Goal: Task Accomplishment & Management: Manage account settings

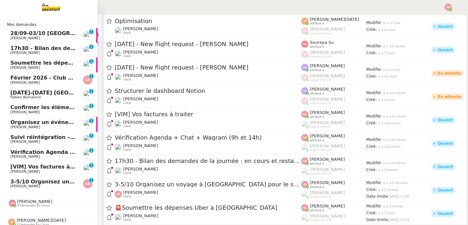
click at [54, 32] on span "28/09-03/10 [GEOGRAPHIC_DATA] - [GEOGRAPHIC_DATA]" at bounding box center [92, 33] width 164 height 6
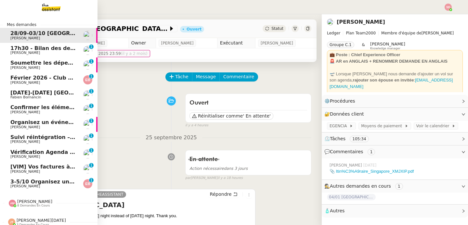
click at [25, 47] on span "17h30 - Bilan des demandes de la journée : en cours et restant à traiter - 26 s…" at bounding box center [147, 48] width 274 height 6
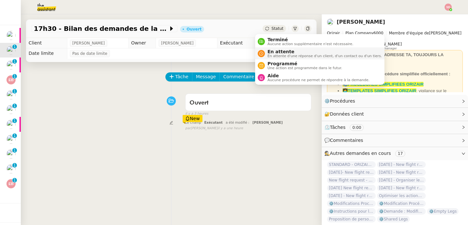
click at [268, 53] on span "En attente" at bounding box center [325, 51] width 114 height 5
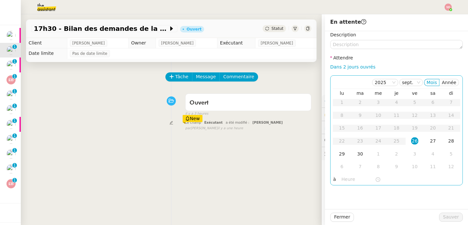
click at [342, 181] on input "text" at bounding box center [358, 179] width 33 height 7
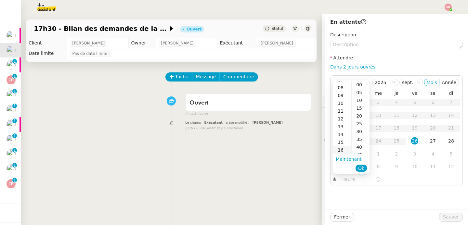
click at [342, 151] on div "16" at bounding box center [342, 150] width 18 height 8
click at [359, 131] on div "30" at bounding box center [361, 132] width 18 height 8
type input "16:30"
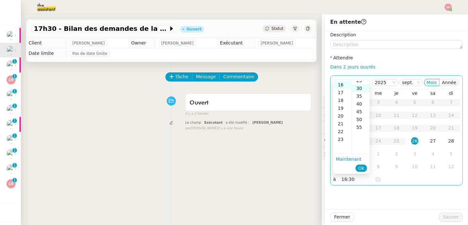
scroll to position [47, 0]
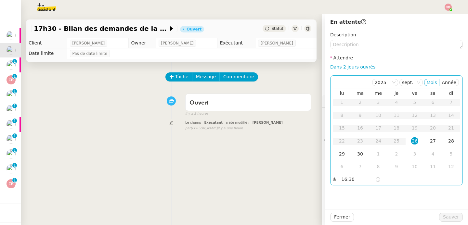
click at [411, 140] on div "26" at bounding box center [414, 141] width 7 height 7
click at [439, 216] on button "Sauver" at bounding box center [451, 217] width 24 height 9
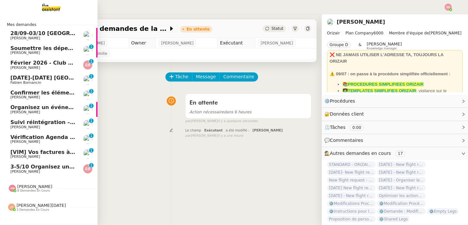
click at [18, 52] on span "[PERSON_NAME]" at bounding box center [25, 53] width 30 height 4
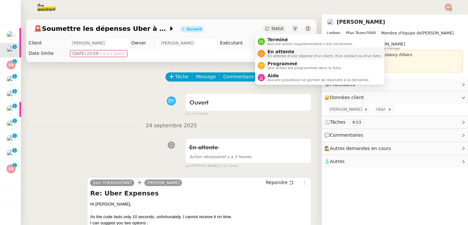
click at [264, 58] on div "En attente En attente d'une réponse d'un client, d'un contact ou d'un tiers." at bounding box center [320, 53] width 124 height 9
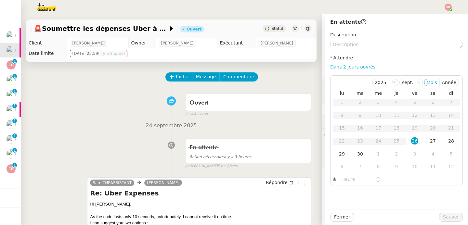
click at [347, 69] on link "Dans 2 jours ouvrés" at bounding box center [352, 66] width 45 height 5
type input "07:00"
click at [338, 153] on div "29" at bounding box center [341, 154] width 7 height 7
click at [443, 218] on span "Sauver" at bounding box center [451, 217] width 16 height 7
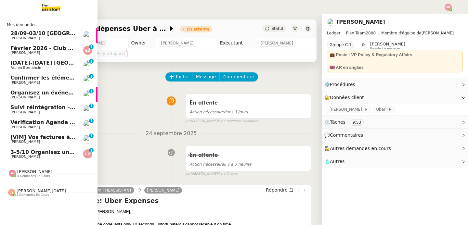
click at [8, 51] on link "[DATE] - Club Med Valmorel [PERSON_NAME] 0 1 2 3 4 5 6 7 8 9" at bounding box center [49, 50] width 98 height 15
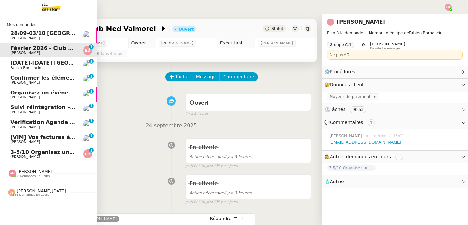
click at [44, 124] on span "Vérification Agenda + Chat + Wagram (9h et 14h)" at bounding box center [83, 122] width 146 height 6
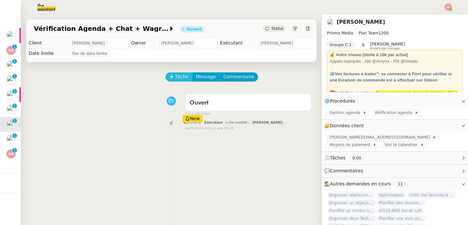
click at [179, 78] on span "Tâche" at bounding box center [181, 76] width 13 height 7
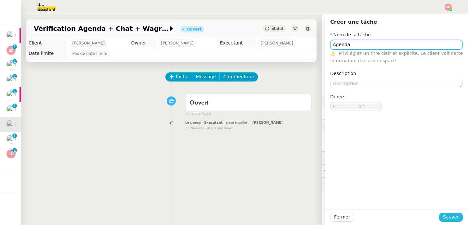
type input "Agenda"
click at [446, 214] on span "Sauver" at bounding box center [451, 217] width 16 height 7
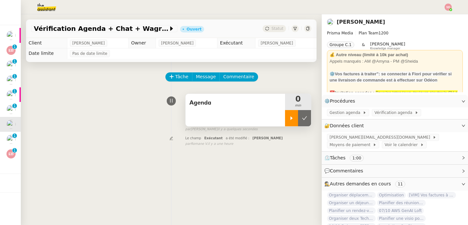
click at [287, 118] on div at bounding box center [291, 118] width 13 height 16
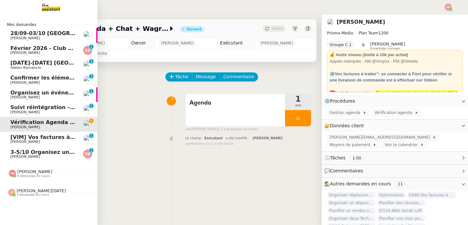
click at [22, 151] on span "3-5/10 Organisez un voyage à [GEOGRAPHIC_DATA] pour le salon" at bounding box center [105, 152] width 190 height 6
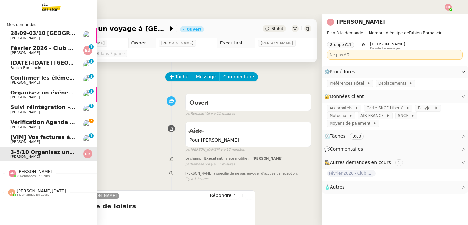
click at [26, 135] on span "[VIM] Vos factures à traiter" at bounding box center [50, 137] width 80 height 6
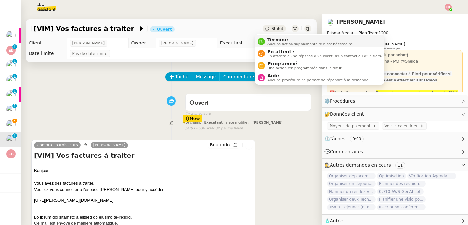
click at [258, 40] on nz-avatar at bounding box center [261, 41] width 7 height 7
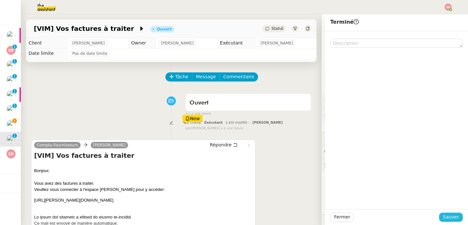
click at [444, 215] on span "Sauver" at bounding box center [451, 217] width 16 height 7
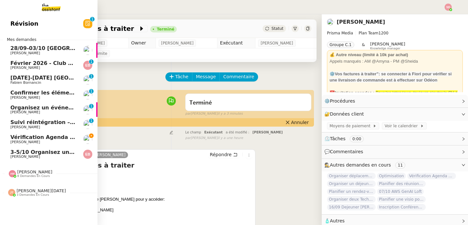
click at [41, 138] on span "Vérification Agenda + Chat + Wagram (9h et 14h)" at bounding box center [83, 137] width 146 height 6
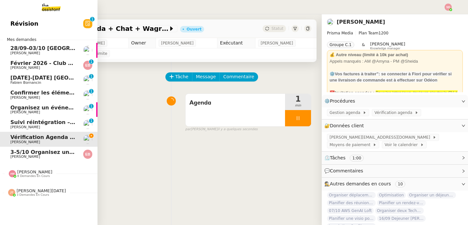
click at [36, 173] on span "[PERSON_NAME]" at bounding box center [34, 172] width 35 height 5
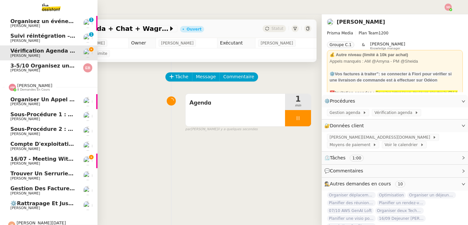
scroll to position [90, 0]
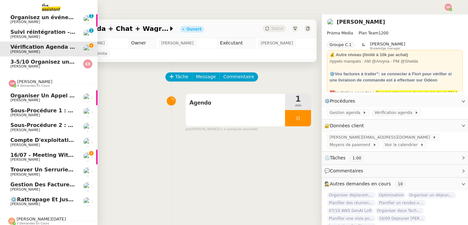
click at [57, 203] on span "[PERSON_NAME]" at bounding box center [43, 205] width 66 height 4
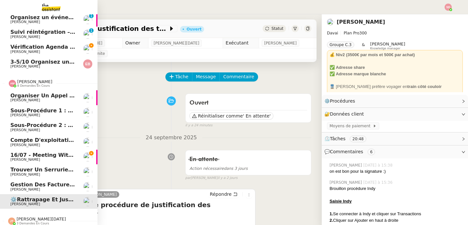
click at [56, 185] on span "Gestion des factures hebdomadaires" at bounding box center [65, 185] width 110 height 6
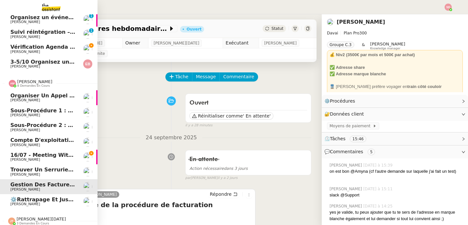
click at [52, 170] on span "Trouver un serrurier Fichet dans le 18e" at bounding box center [69, 170] width 118 height 6
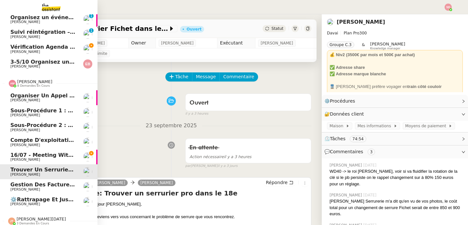
click at [42, 83] on span "[PERSON_NAME]" at bounding box center [34, 81] width 35 height 5
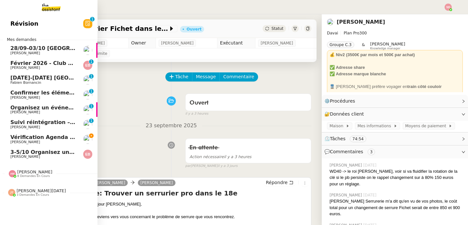
click at [41, 190] on span "[PERSON_NAME][DATE]" at bounding box center [41, 191] width 49 height 5
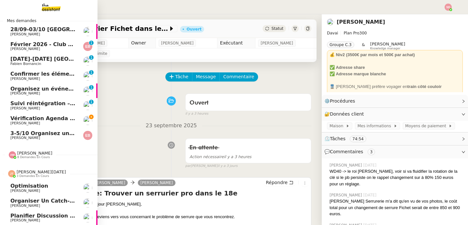
scroll to position [22, 0]
click at [27, 175] on span "3 demandes en cours" at bounding box center [33, 177] width 33 height 4
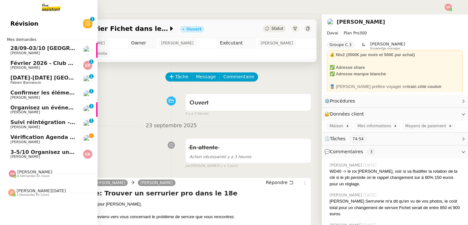
click at [32, 134] on link "Vérification Agenda + Chat + Wagram (9h et 14h) [PERSON_NAME]" at bounding box center [49, 139] width 98 height 15
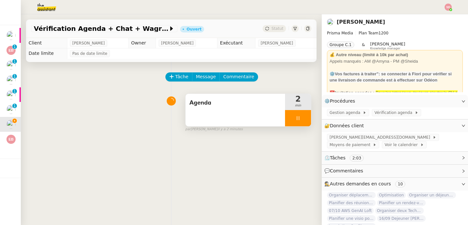
click at [296, 116] on icon at bounding box center [298, 118] width 5 height 5
click at [298, 117] on button at bounding box center [304, 118] width 13 height 16
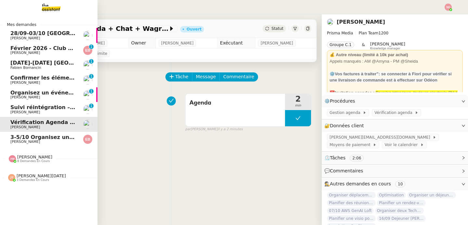
click at [47, 112] on span "[PERSON_NAME]" at bounding box center [43, 113] width 66 height 4
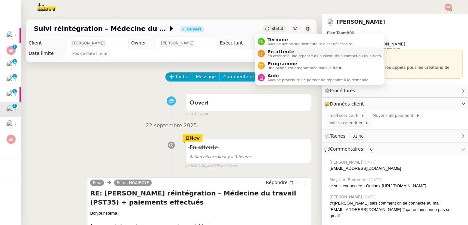
click at [262, 56] on nz-avatar at bounding box center [261, 53] width 7 height 7
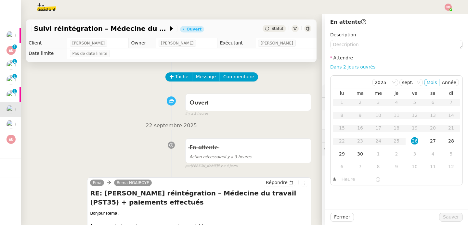
click at [352, 66] on link "Dans 2 jours ouvrés" at bounding box center [352, 66] width 45 height 5
type input "07:00"
click at [338, 155] on div "29" at bounding box center [341, 154] width 7 height 7
click at [453, 216] on span "Sauver" at bounding box center [451, 217] width 16 height 7
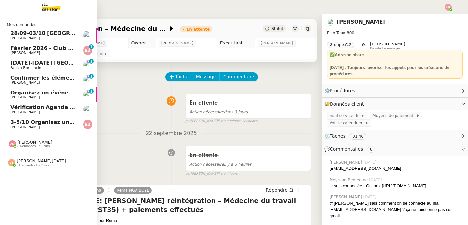
click at [16, 96] on span "[PERSON_NAME]" at bounding box center [25, 97] width 30 height 4
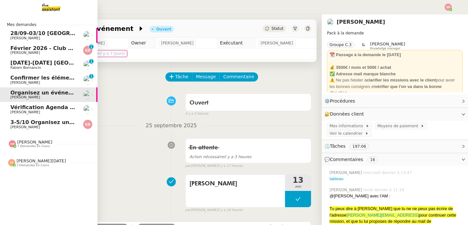
click at [52, 80] on span "Confirmer les éléments de TVA" at bounding box center [55, 78] width 90 height 6
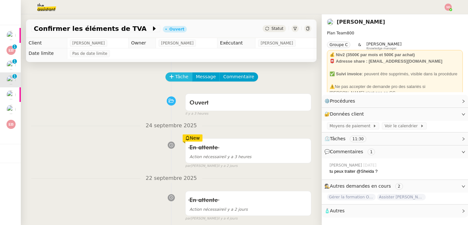
click at [175, 76] on span "Tâche" at bounding box center [181, 76] width 13 height 7
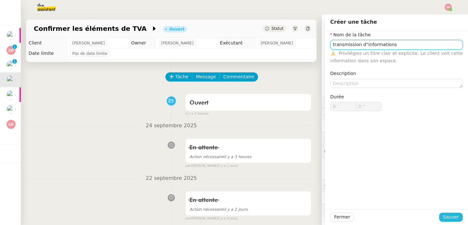
type input "transmission d"informations"
click at [450, 215] on span "Sauver" at bounding box center [451, 217] width 16 height 7
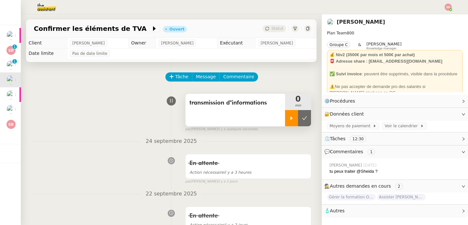
click at [285, 122] on div at bounding box center [291, 118] width 13 height 16
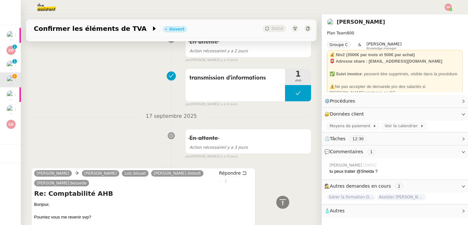
scroll to position [221, 0]
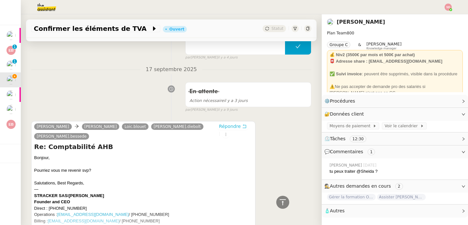
click at [225, 128] on span "Répondre" at bounding box center [230, 126] width 22 height 7
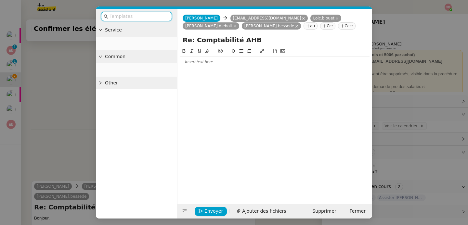
scroll to position [270, 0]
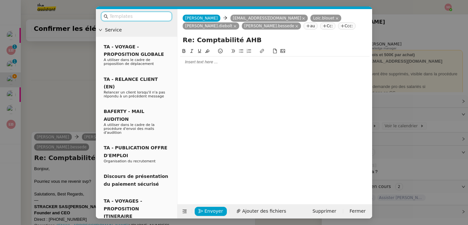
click at [203, 67] on div at bounding box center [275, 62] width 190 height 11
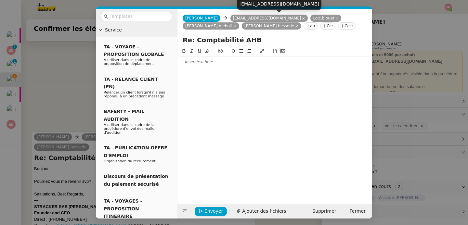
click at [335, 19] on icon at bounding box center [336, 18] width 3 height 3
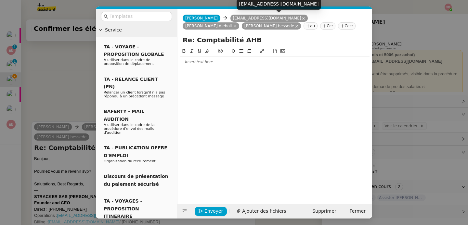
click at [237, 25] on icon at bounding box center [234, 26] width 3 height 3
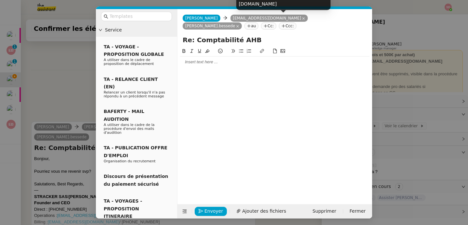
click at [239, 25] on icon at bounding box center [237, 26] width 3 height 3
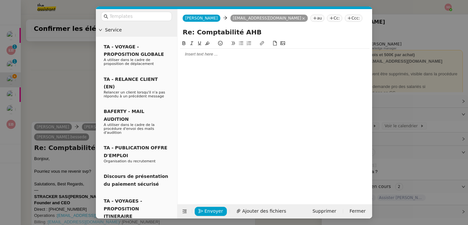
click at [219, 56] on div at bounding box center [275, 54] width 190 height 6
click at [210, 210] on span "Envoyer" at bounding box center [213, 211] width 19 height 7
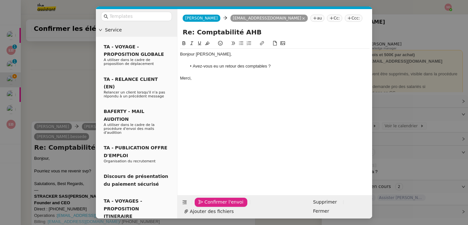
click at [210, 206] on span "Confirmer l'envoi" at bounding box center [223, 202] width 39 height 7
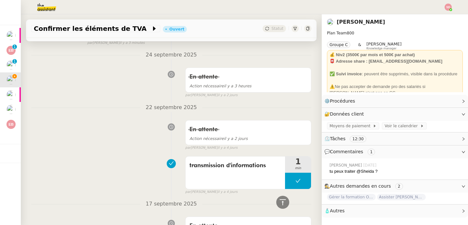
scroll to position [0, 0]
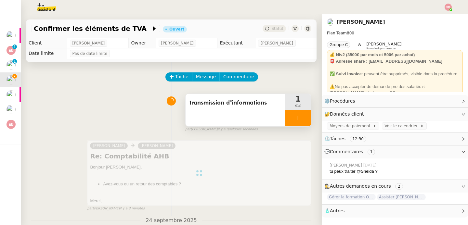
click at [299, 117] on div at bounding box center [298, 118] width 26 height 16
click at [299, 117] on button at bounding box center [304, 118] width 13 height 16
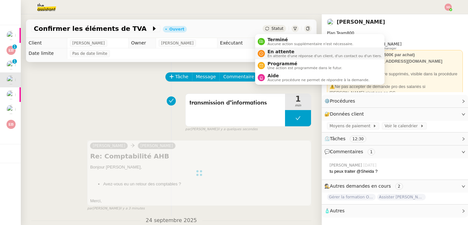
click at [275, 52] on span "En attente" at bounding box center [325, 51] width 114 height 5
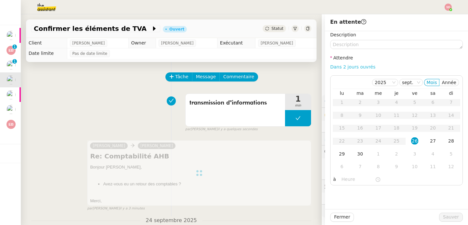
click at [345, 69] on link "Dans 2 jours ouvrés" at bounding box center [352, 66] width 45 height 5
type input "07:00"
click at [443, 218] on span "Sauver" at bounding box center [451, 217] width 16 height 7
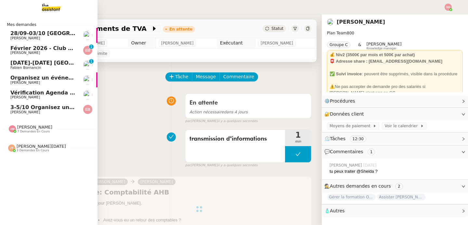
click at [20, 65] on span "[DATE]-[DATE] [GEOGRAPHIC_DATA]" at bounding box center [62, 63] width 104 height 6
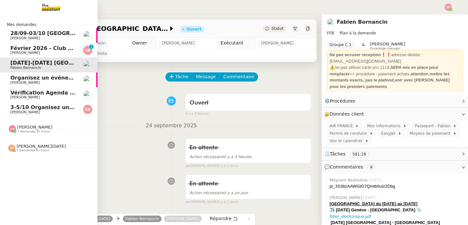
click at [29, 147] on span "[PERSON_NAME][DATE]" at bounding box center [41, 146] width 49 height 5
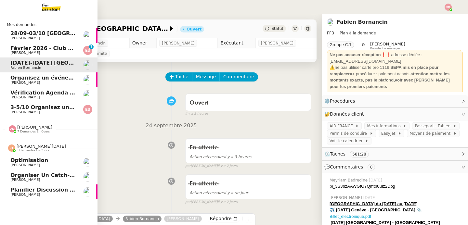
click at [32, 177] on span "Organiser un catch-up avec [PERSON_NAME]" at bounding box center [76, 175] width 133 height 6
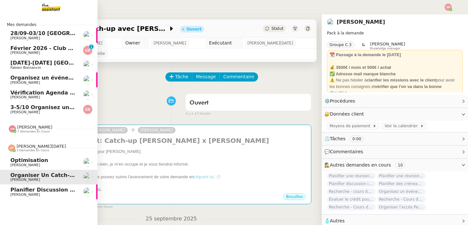
click at [28, 192] on span "Planifier discussion innovation et croissance" at bounding box center [76, 190] width 132 height 6
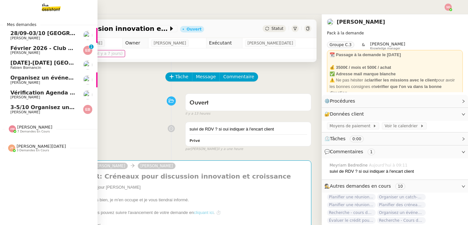
click at [41, 37] on span "[PERSON_NAME]" at bounding box center [43, 38] width 66 height 4
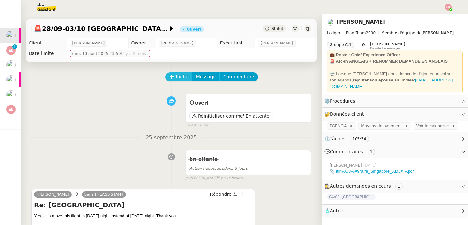
click at [179, 74] on span "Tâche" at bounding box center [181, 76] width 13 height 7
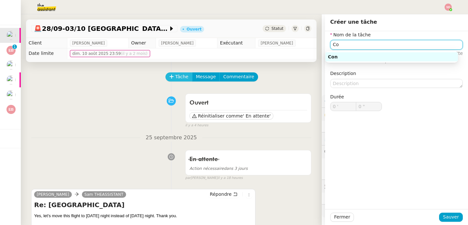
type input "C"
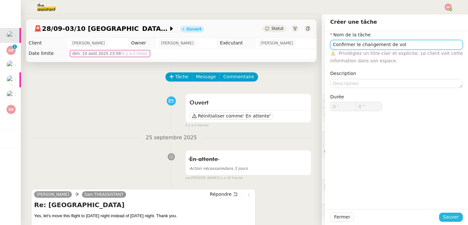
type input "Confirmer le changement de vol"
click at [449, 218] on span "Sauver" at bounding box center [451, 217] width 16 height 7
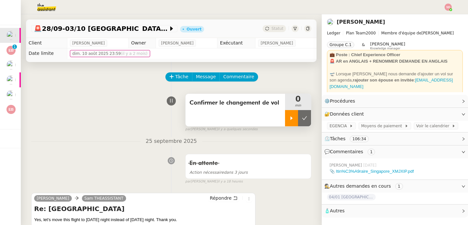
click at [291, 119] on icon at bounding box center [292, 118] width 2 height 4
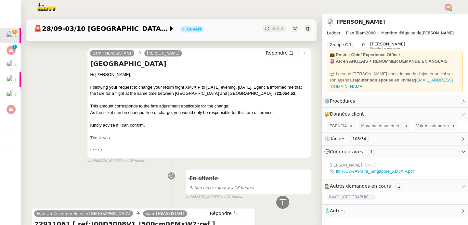
scroll to position [545, 0]
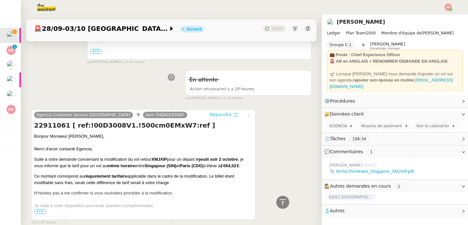
click at [214, 114] on span "Répondre" at bounding box center [221, 115] width 22 height 7
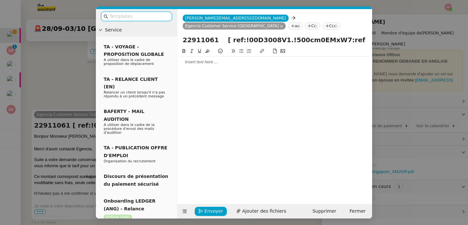
scroll to position [596, 0]
click at [211, 59] on div at bounding box center [275, 62] width 190 height 6
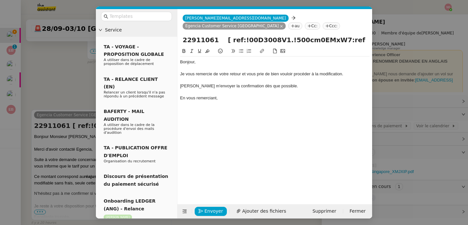
scroll to position [640, 0]
click at [39, 169] on nz-modal-container "Service TA - VOYAGE - PROPOSITION GLOBALE A utiliser dans le cadre de propositi…" at bounding box center [234, 112] width 468 height 225
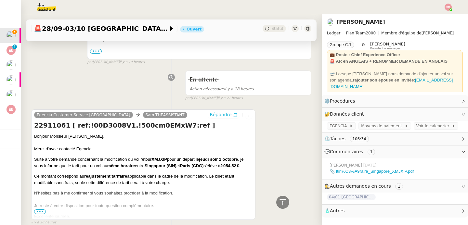
scroll to position [700, 0]
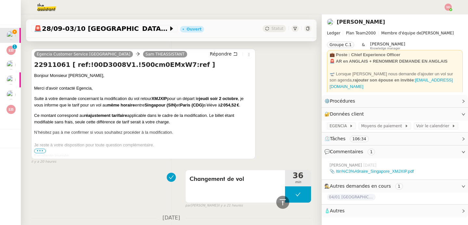
click at [41, 150] on span "•••" at bounding box center [40, 151] width 12 height 5
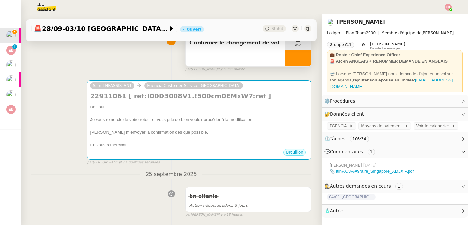
scroll to position [0, 0]
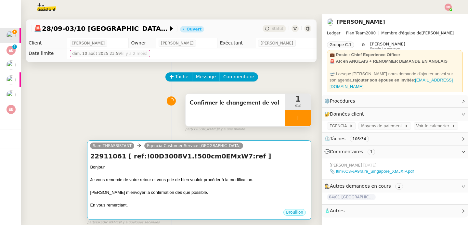
click at [213, 166] on div "Bonjour," at bounding box center [199, 167] width 218 height 7
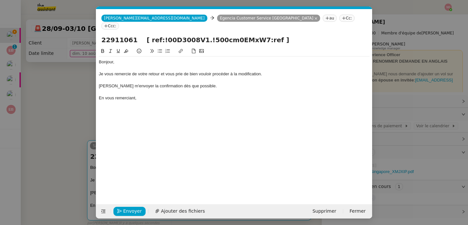
scroll to position [0, 14]
click at [130, 211] on span "Envoyer" at bounding box center [132, 211] width 19 height 7
click at [130, 211] on span "Confirmer l'envoi" at bounding box center [142, 211] width 39 height 7
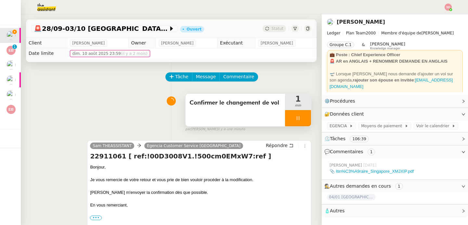
click at [294, 118] on div at bounding box center [298, 118] width 26 height 16
click at [302, 118] on icon at bounding box center [304, 118] width 5 height 5
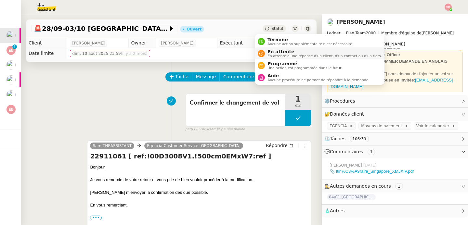
click at [260, 53] on icon at bounding box center [261, 54] width 4 height 4
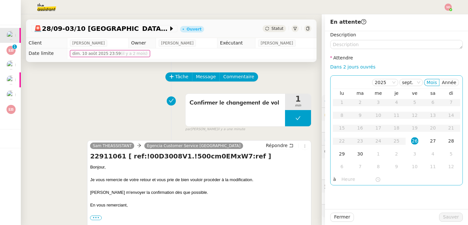
click at [344, 179] on input "text" at bounding box center [358, 179] width 33 height 7
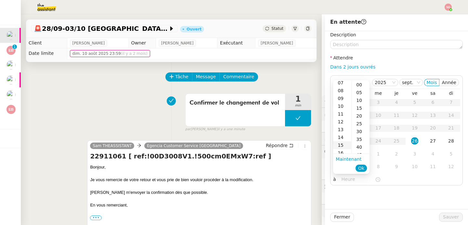
click at [343, 143] on div "15" at bounding box center [342, 145] width 18 height 8
click at [360, 86] on div "00" at bounding box center [361, 85] width 18 height 8
type input "15:00"
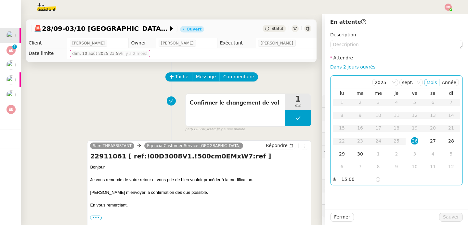
click at [412, 141] on div "26" at bounding box center [414, 141] width 7 height 7
click at [447, 219] on span "Sauver" at bounding box center [451, 217] width 16 height 7
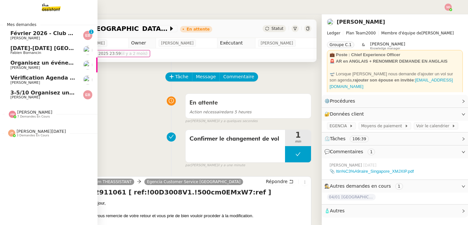
click at [74, 50] on link "[DATE]-[DATE] Circuit [GEOGRAPHIC_DATA] [PERSON_NAME]" at bounding box center [49, 50] width 98 height 15
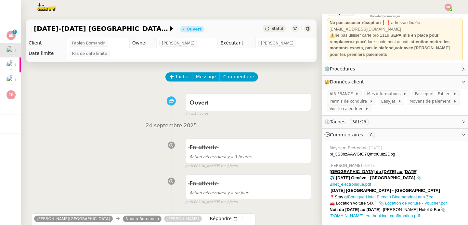
scroll to position [35, 0]
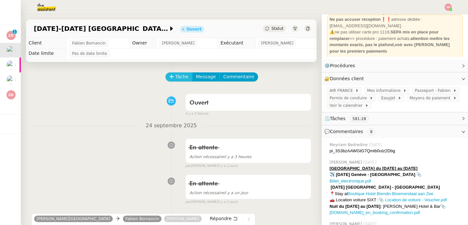
click at [176, 78] on span "Tâche" at bounding box center [181, 76] width 13 height 7
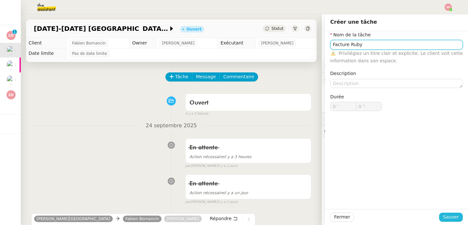
type input "Facture Ruby"
click at [439, 215] on button "Sauver" at bounding box center [451, 217] width 24 height 9
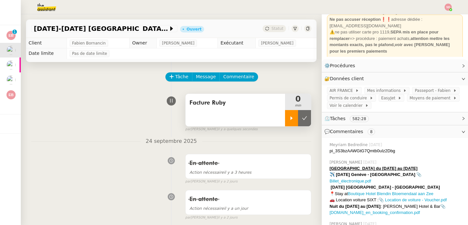
click at [289, 116] on icon at bounding box center [291, 118] width 5 height 5
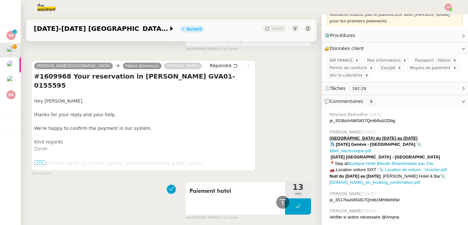
scroll to position [159, 0]
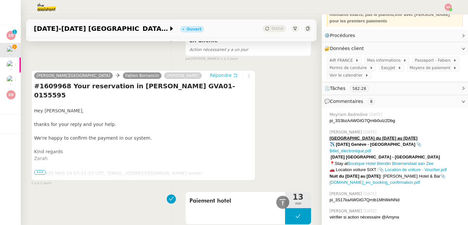
click at [211, 75] on span "Répondre" at bounding box center [221, 75] width 22 height 7
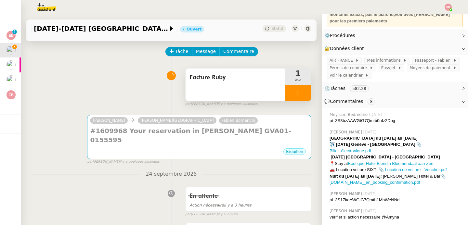
scroll to position [0, 0]
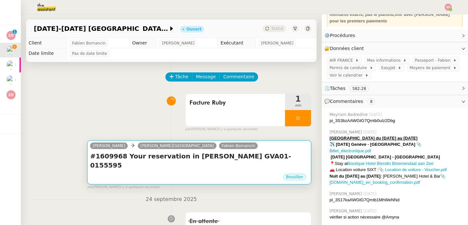
click at [217, 164] on div "#1609968 Your reservation in [PERSON_NAME] GVA01-0155595 •••" at bounding box center [199, 162] width 218 height 21
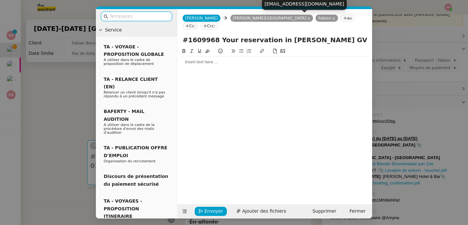
click at [332, 18] on icon at bounding box center [333, 18] width 3 height 3
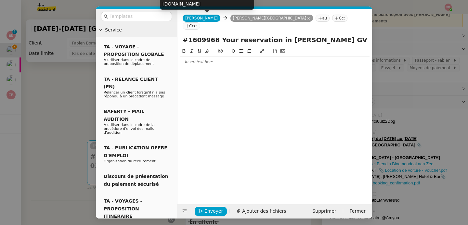
click at [196, 16] on span "[PERSON_NAME]" at bounding box center [201, 18] width 33 height 5
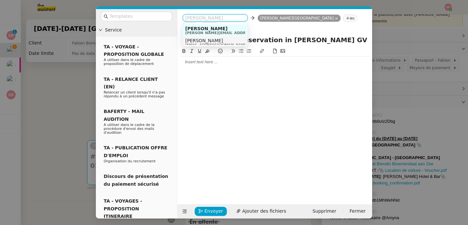
click at [202, 42] on span "[PERSON_NAME]" at bounding box center [216, 40] width 62 height 5
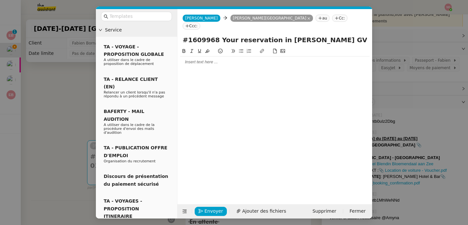
click at [203, 59] on div at bounding box center [275, 62] width 190 height 6
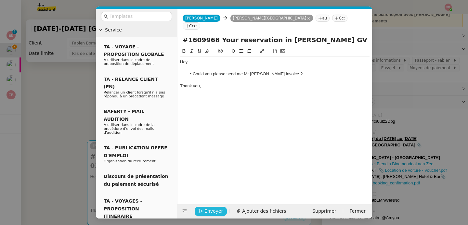
click at [212, 210] on span "Envoyer" at bounding box center [213, 211] width 19 height 7
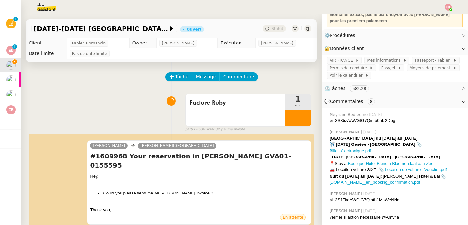
click at [300, 117] on div at bounding box center [298, 118] width 26 height 16
click at [300, 117] on button at bounding box center [304, 118] width 13 height 16
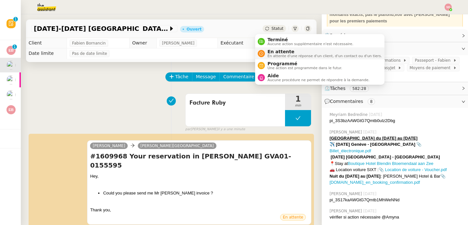
click at [277, 55] on span "En attente d'une réponse d'un client, d'un contact ou d'un tiers." at bounding box center [325, 56] width 114 height 4
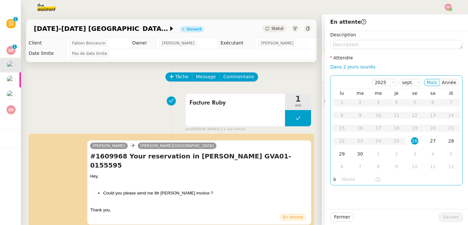
click at [342, 180] on input "text" at bounding box center [358, 179] width 33 height 7
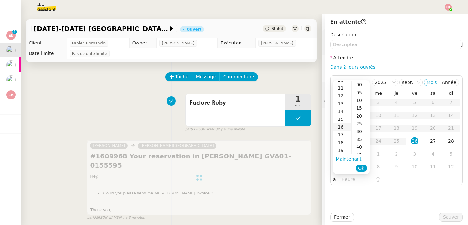
click at [341, 128] on div "16" at bounding box center [342, 127] width 18 height 8
click at [363, 130] on div "30" at bounding box center [361, 132] width 18 height 8
type input "16:30"
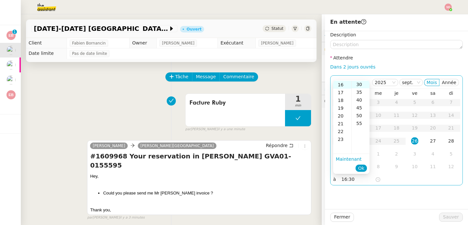
scroll to position [47, 0]
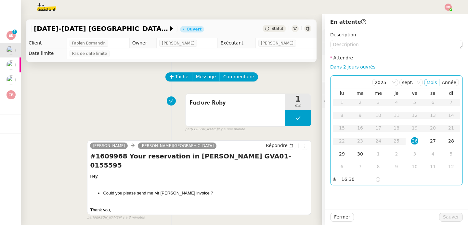
click at [411, 141] on div "26" at bounding box center [414, 141] width 7 height 7
click at [448, 221] on button "Sauver" at bounding box center [451, 217] width 24 height 9
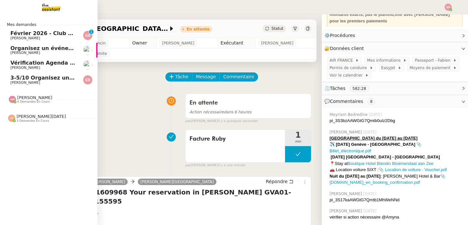
click at [48, 36] on span "Février 2026 - Club Med Valmorel" at bounding box center [59, 33] width 98 height 6
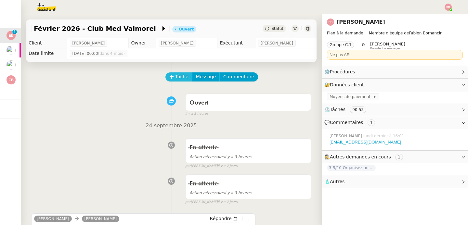
click at [169, 73] on button "Tâche" at bounding box center [178, 76] width 27 height 9
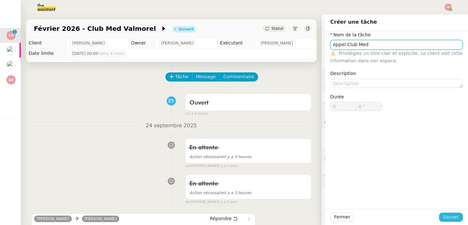
type input "Appel Club Med"
click at [447, 220] on span "Sauver" at bounding box center [451, 217] width 16 height 7
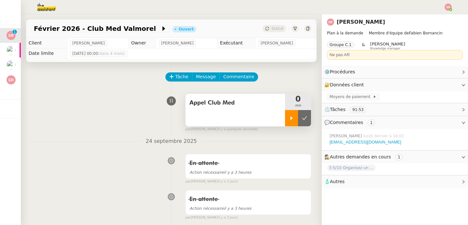
click at [291, 117] on icon at bounding box center [292, 118] width 2 height 4
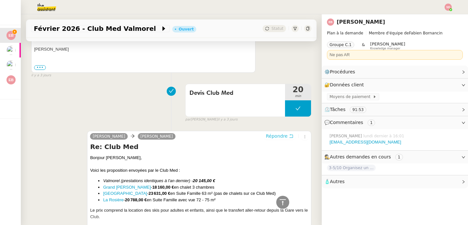
scroll to position [942, 0]
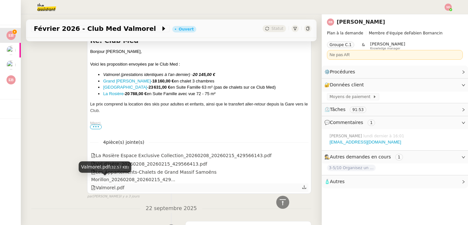
click at [112, 184] on div "Valmorel.pdf" at bounding box center [107, 187] width 33 height 7
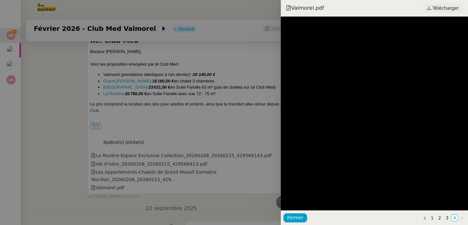
click at [444, 10] on span "Télécharger" at bounding box center [446, 8] width 26 height 8
click at [70, 95] on div at bounding box center [234, 112] width 468 height 225
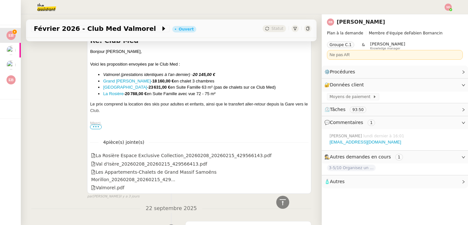
scroll to position [858, 0]
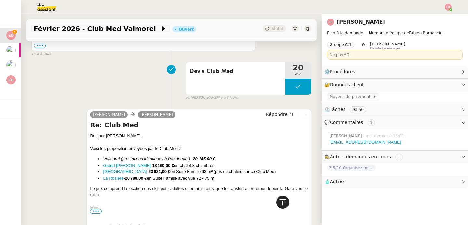
click at [279, 201] on icon at bounding box center [283, 203] width 8 height 8
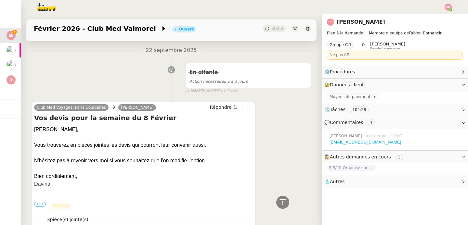
scroll to position [1100, 0]
click at [282, 202] on div at bounding box center [282, 202] width 13 height 13
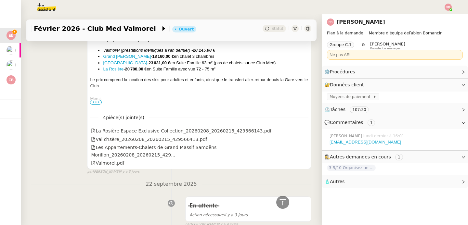
scroll to position [1343, 0]
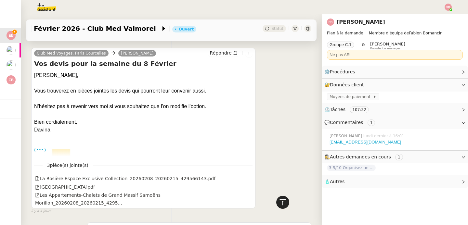
click at [279, 199] on icon at bounding box center [283, 203] width 8 height 8
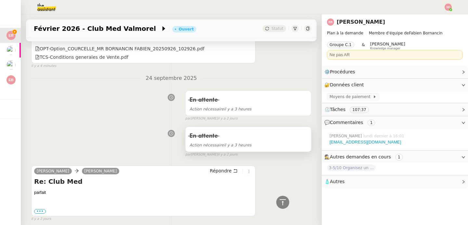
scroll to position [311, 0]
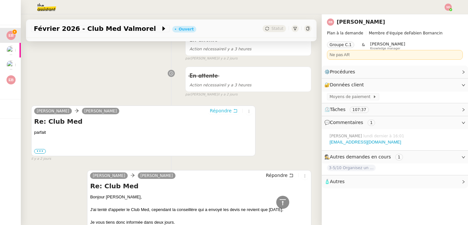
click at [222, 108] on span "Répondre" at bounding box center [221, 111] width 22 height 7
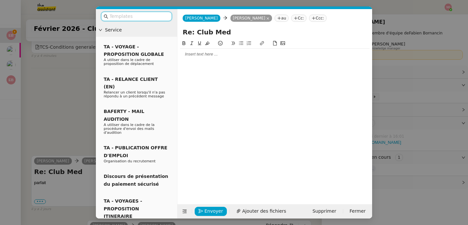
scroll to position [361, 0]
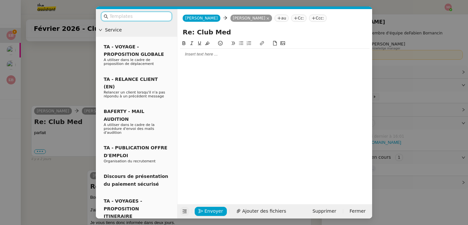
click at [185, 209] on icon at bounding box center [184, 211] width 5 height 5
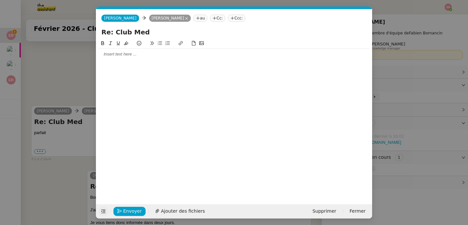
click at [140, 56] on div at bounding box center [234, 54] width 271 height 6
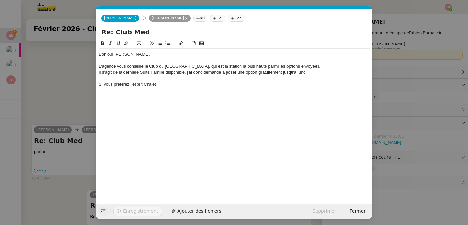
scroll to position [400, 0]
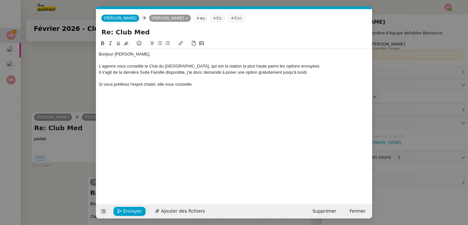
click at [70, 88] on nz-modal-container "Service TA - VOYAGE - PROPOSITION GLOBALE A utiliser dans le cadre de propositi…" at bounding box center [234, 112] width 468 height 225
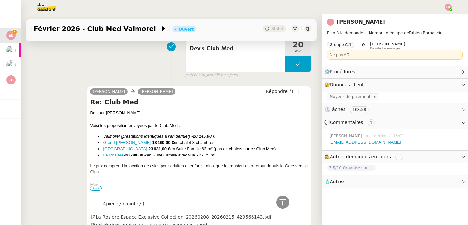
scroll to position [1206, 0]
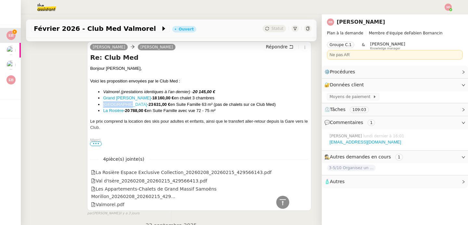
copy link "[GEOGRAPHIC_DATA]"
click at [281, 206] on icon at bounding box center [283, 203] width 8 height 8
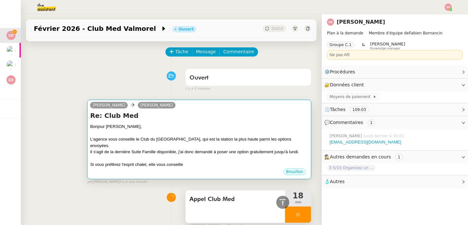
scroll to position [0, 0]
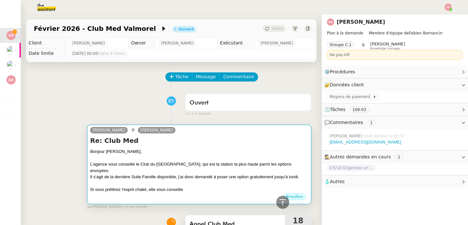
click at [220, 174] on div "Il s'agit de la dernière Suite Famille disponible, j'ai donc demandé à poser un…" at bounding box center [199, 177] width 218 height 7
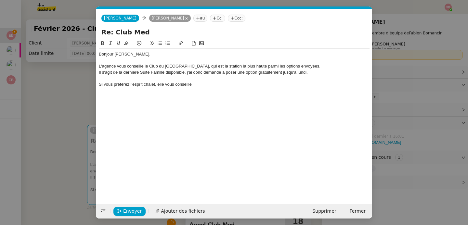
scroll to position [0, 14]
drag, startPoint x: 164, startPoint y: 68, endPoint x: 184, endPoint y: 67, distance: 20.2
click at [184, 67] on div "L'agence vous conseille le Club du [GEOGRAPHIC_DATA], qui est la station la plu…" at bounding box center [234, 66] width 271 height 6
drag, startPoint x: 184, startPoint y: 67, endPoint x: 166, endPoint y: 67, distance: 18.5
click at [166, 67] on div "L'agence vous conseille le Club du [GEOGRAPHIC_DATA], qui est la station la plu…" at bounding box center [234, 66] width 271 height 6
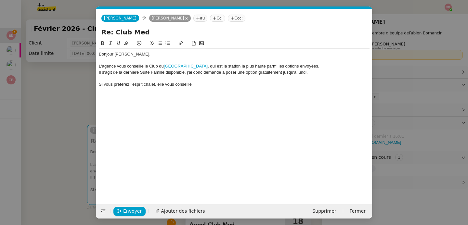
scroll to position [0, 0]
click at [77, 102] on nz-modal-container "Service TA - VOYAGE - PROPOSITION GLOBALE A utiliser dans le cadre de propositi…" at bounding box center [234, 112] width 468 height 225
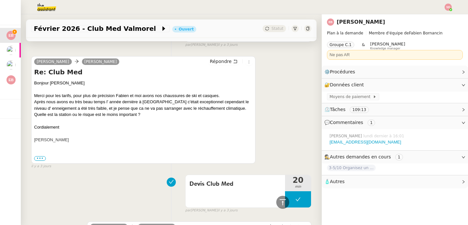
scroll to position [1163, 0]
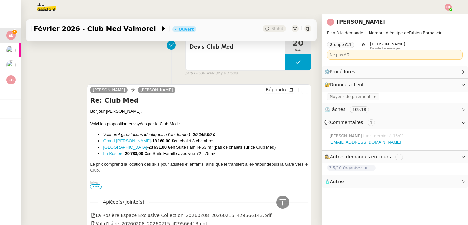
drag, startPoint x: 162, startPoint y: 134, endPoint x: 128, endPoint y: 134, distance: 33.2
click at [128, 138] on li "Grand [PERSON_NAME] Morillon - 18 160,00 € en chalet 3 chambres" at bounding box center [205, 141] width 205 height 7
copy link "[PERSON_NAME]"
click at [279, 201] on icon at bounding box center [283, 203] width 8 height 8
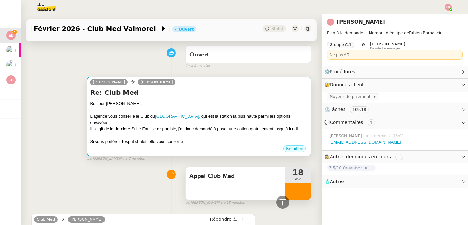
scroll to position [0, 0]
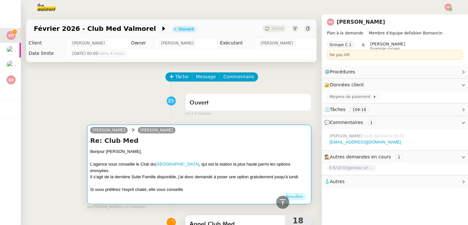
click at [209, 159] on div at bounding box center [199, 158] width 218 height 7
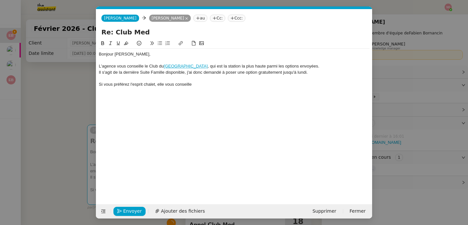
scroll to position [0, 14]
click at [203, 86] on div "Si vous préférez l'esprit chalet, elle vous conseille" at bounding box center [234, 85] width 271 height 6
click at [168, 67] on link "[GEOGRAPHIC_DATA]" at bounding box center [186, 66] width 44 height 5
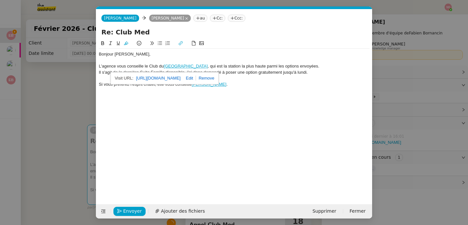
click at [168, 76] on link "[URL][DOMAIN_NAME]" at bounding box center [158, 78] width 45 height 8
click at [277, 95] on div "Bonjour [PERSON_NAME], L'agence vous conseille le Club du [GEOGRAPHIC_DATA] , q…" at bounding box center [234, 117] width 271 height 155
click at [269, 89] on div "Bonjour [PERSON_NAME], L'agence vous conseille le Club du [GEOGRAPHIC_DATA] , q…" at bounding box center [234, 69] width 271 height 41
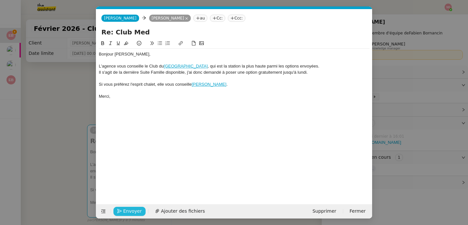
click at [128, 212] on span "Envoyer" at bounding box center [132, 211] width 19 height 7
click at [128, 212] on span "Confirmer l'envoi" at bounding box center [142, 211] width 39 height 7
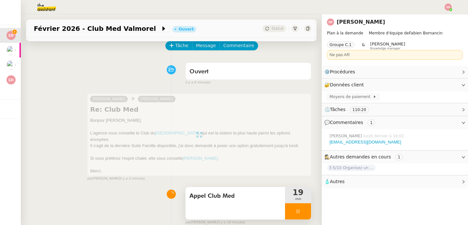
scroll to position [52, 0]
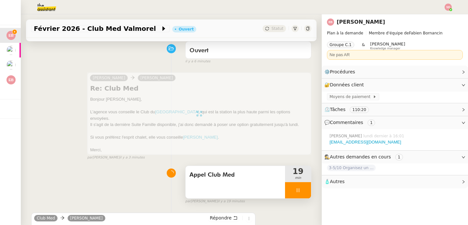
click at [294, 182] on div at bounding box center [298, 190] width 26 height 16
click at [302, 188] on icon at bounding box center [304, 190] width 5 height 5
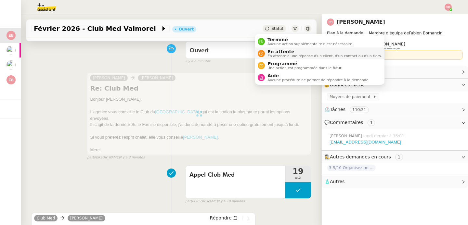
click at [271, 49] on span "En attente" at bounding box center [325, 51] width 114 height 5
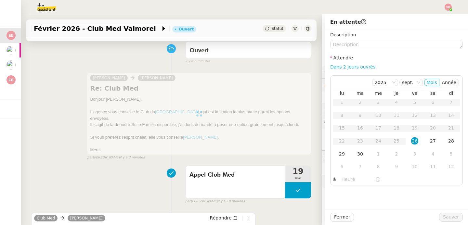
click at [361, 67] on link "Dans 2 jours ouvrés" at bounding box center [352, 66] width 45 height 5
type input "07:00"
click at [447, 215] on span "Sauver" at bounding box center [451, 217] width 16 height 7
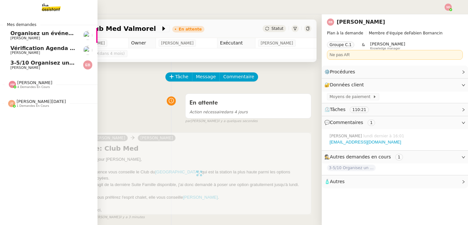
click at [26, 60] on span "3-5/10 Organisez un voyage à [GEOGRAPHIC_DATA] pour le salon" at bounding box center [105, 63] width 190 height 6
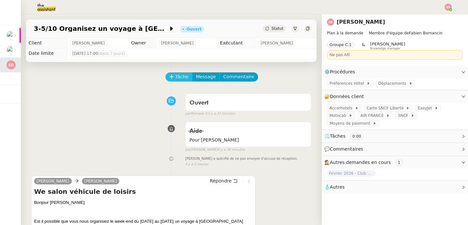
click at [175, 78] on span "Tâche" at bounding box center [181, 76] width 13 height 7
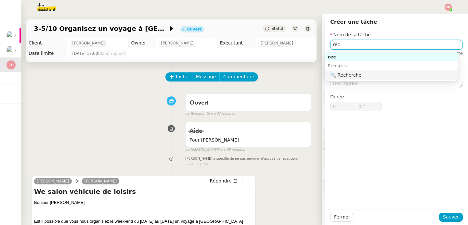
click at [367, 74] on div "🔍 Recherche" at bounding box center [393, 75] width 125 height 6
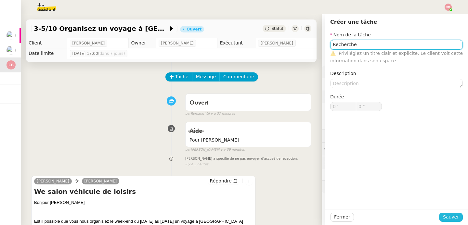
type input "Recherche"
click at [453, 221] on span "Sauver" at bounding box center [451, 217] width 16 height 7
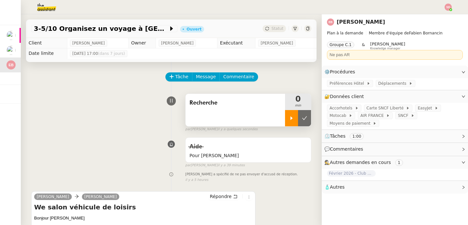
click at [289, 120] on icon at bounding box center [291, 118] width 5 height 5
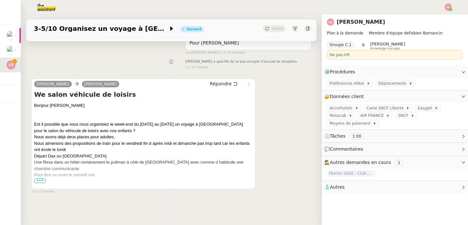
scroll to position [117, 0]
click at [40, 178] on span "•••" at bounding box center [40, 180] width 12 height 5
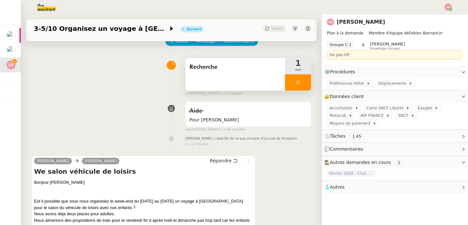
scroll to position [146, 0]
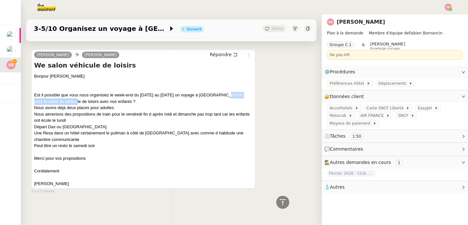
drag, startPoint x: 218, startPoint y: 92, endPoint x: 68, endPoint y: 98, distance: 149.7
click at [68, 98] on div "Est il possible que vous nous organisiez le week-end du [DATE] au [DATE] un voy…" at bounding box center [143, 98] width 218 height 13
copy div "salon du véhicule de loisirs"
click at [276, 201] on div at bounding box center [282, 202] width 13 height 13
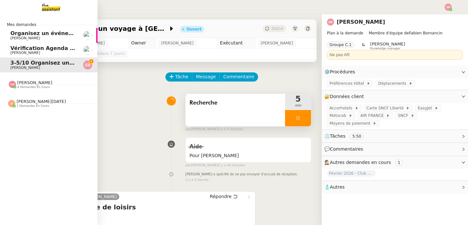
click at [17, 86] on span "4 demandes en cours" at bounding box center [33, 87] width 33 height 4
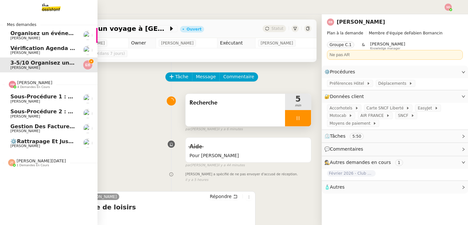
click at [17, 86] on span "4 demandes en cours" at bounding box center [33, 87] width 33 height 4
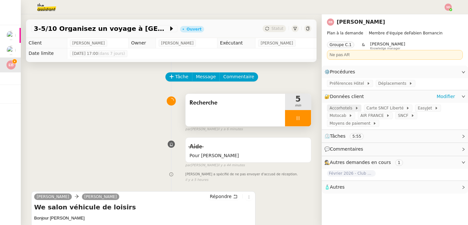
click at [330, 107] on span "Accorhotels" at bounding box center [342, 108] width 25 height 7
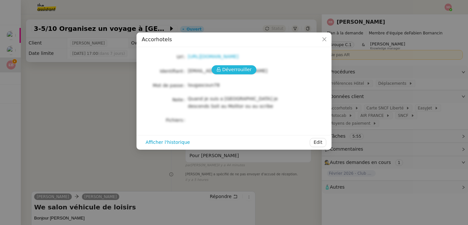
click at [223, 69] on button "Déverrouiller" at bounding box center [234, 69] width 45 height 9
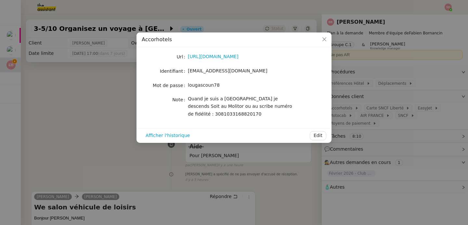
click at [92, 80] on nz-modal-container "Accorhotels Url [URL][DOMAIN_NAME] Identifiant [EMAIL_ADDRESS][DOMAIN_NAME] Mot…" at bounding box center [234, 112] width 468 height 225
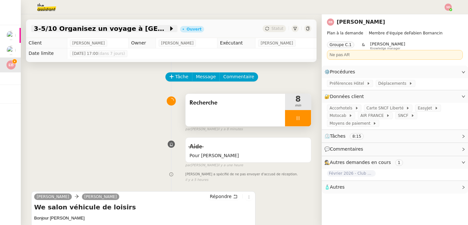
click at [119, 29] on span "3-5/10 Organisez un voyage à [GEOGRAPHIC_DATA] pour le salon" at bounding box center [101, 28] width 135 height 7
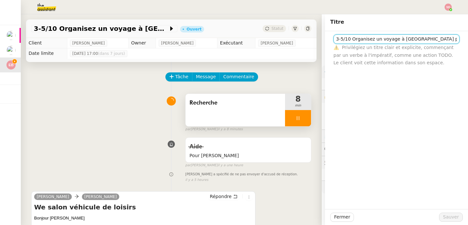
drag, startPoint x: 347, startPoint y: 40, endPoint x: 436, endPoint y: 38, distance: 88.4
click at [436, 38] on input "3-5/10 Organisez un voyage à [GEOGRAPHIC_DATA] pour le salon" at bounding box center [397, 38] width 126 height 9
type input "3-5/10 [GEOGRAPHIC_DATA] - [GEOGRAPHIC_DATA]"
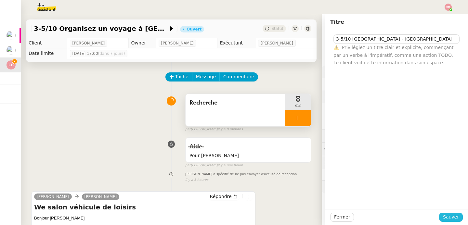
click at [445, 216] on span "Sauver" at bounding box center [451, 217] width 16 height 7
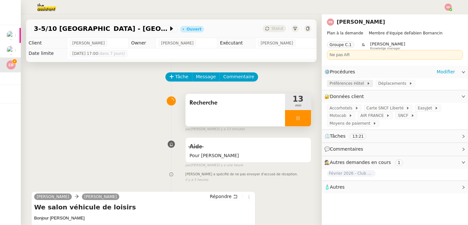
click at [352, 85] on span "Préférences Hôtel" at bounding box center [348, 83] width 37 height 7
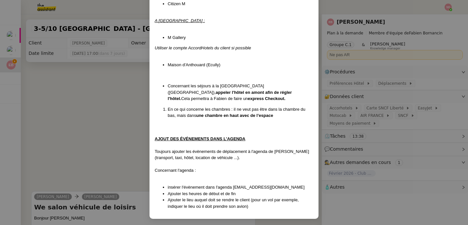
scroll to position [151, 0]
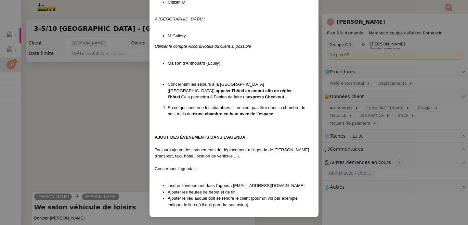
click at [125, 126] on nz-modal-container "MAJ le [DATE] Contexte : Le client nous sollicite pour booker ses déplacements.…" at bounding box center [234, 112] width 468 height 225
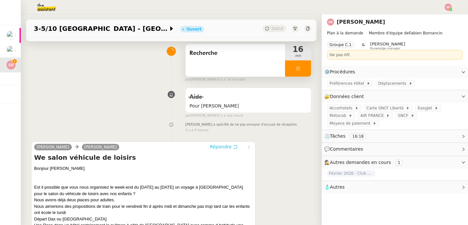
scroll to position [50, 0]
click at [213, 148] on span "Répondre" at bounding box center [221, 146] width 22 height 7
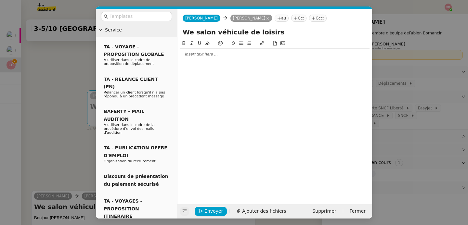
click at [181, 213] on icon at bounding box center [184, 211] width 8 height 5
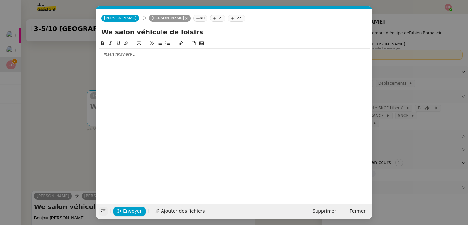
click at [132, 48] on div at bounding box center [234, 44] width 271 height 9
click at [128, 55] on div at bounding box center [234, 54] width 271 height 6
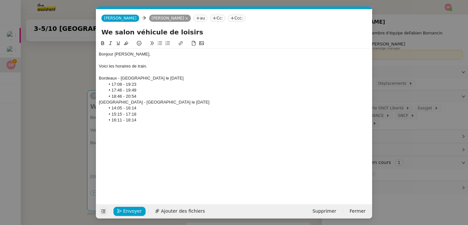
click at [122, 79] on div "Bordeaux - [GEOGRAPHIC_DATA] le [DATE]" at bounding box center [234, 78] width 271 height 6
click at [99, 41] on button at bounding box center [103, 43] width 8 height 7
click at [118, 43] on icon at bounding box center [118, 43] width 5 height 5
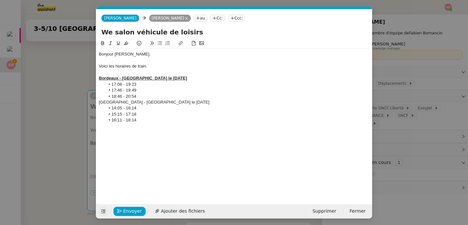
click at [130, 101] on div "[GEOGRAPHIC_DATA] - [GEOGRAPHIC_DATA] le [DATE]" at bounding box center [234, 102] width 271 height 6
click at [101, 44] on icon at bounding box center [102, 43] width 3 height 4
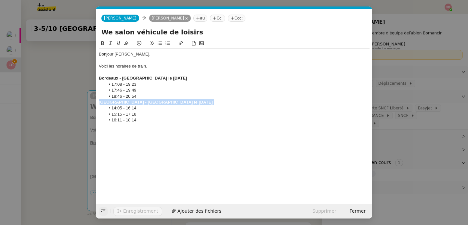
click at [117, 42] on icon at bounding box center [118, 43] width 3 height 4
click at [164, 122] on li "16:11 - 18:14" at bounding box center [237, 120] width 265 height 6
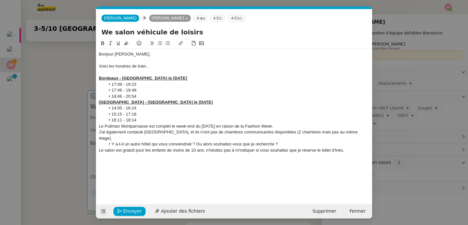
click at [70, 160] on nz-modal-container "Service TA - VOYAGE - PROPOSITION GLOBALE A utiliser dans le cadre de propositi…" at bounding box center [234, 112] width 468 height 225
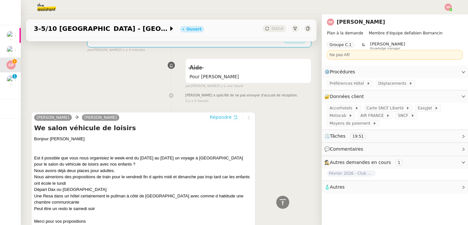
scroll to position [0, 0]
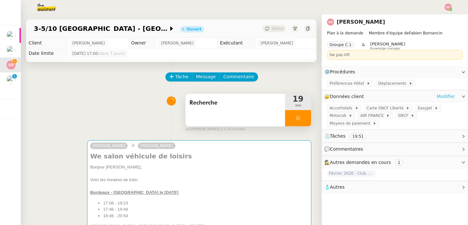
click at [442, 99] on link "Modifier" at bounding box center [446, 96] width 19 height 7
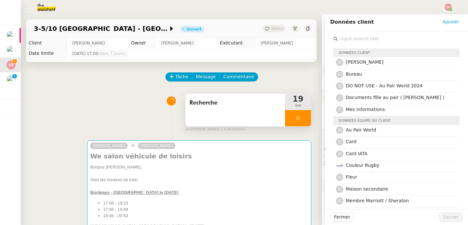
click at [360, 40] on input "text" at bounding box center [399, 38] width 122 height 9
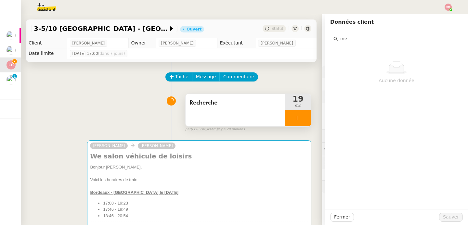
type input "ine"
click at [93, 91] on div "Recherche 19 min false par [PERSON_NAME] il y a 20 minutes" at bounding box center [171, 112] width 280 height 42
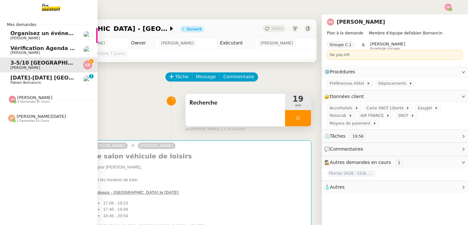
click at [28, 78] on span "[DATE]-[DATE] [GEOGRAPHIC_DATA]" at bounding box center [62, 78] width 104 height 6
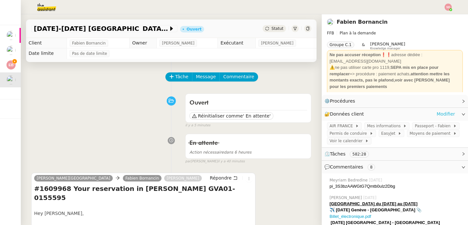
click at [439, 113] on link "Modifier" at bounding box center [446, 114] width 19 height 7
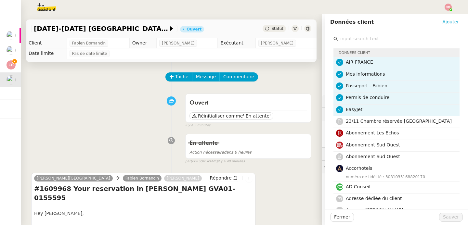
click at [366, 39] on input "text" at bounding box center [399, 38] width 122 height 9
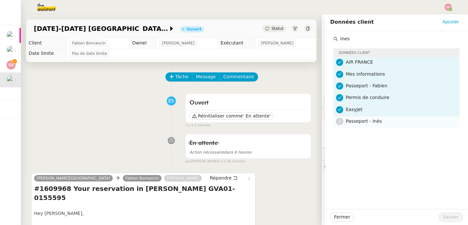
type input "ines"
click at [366, 120] on span "Passeport - Inès" at bounding box center [364, 121] width 36 height 5
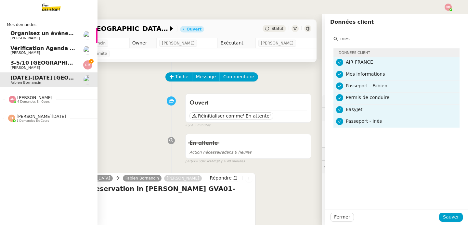
click at [21, 63] on span "3-5/10 [GEOGRAPHIC_DATA] - [GEOGRAPHIC_DATA]" at bounding box center [84, 63] width 148 height 6
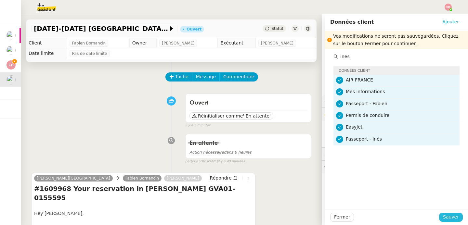
click at [444, 217] on span "Sauver" at bounding box center [451, 217] width 16 height 7
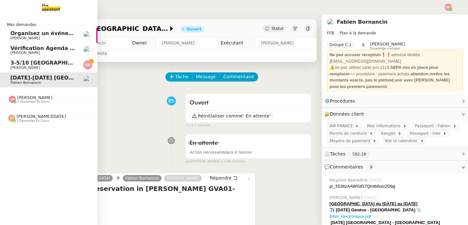
click at [12, 67] on span "[PERSON_NAME]" at bounding box center [25, 68] width 30 height 4
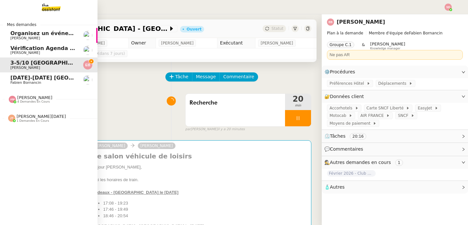
click at [38, 99] on span "[PERSON_NAME]" at bounding box center [34, 97] width 35 height 5
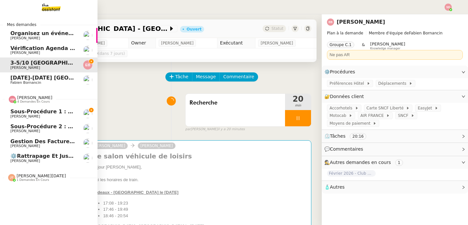
click at [38, 99] on span "[PERSON_NAME]" at bounding box center [34, 97] width 35 height 5
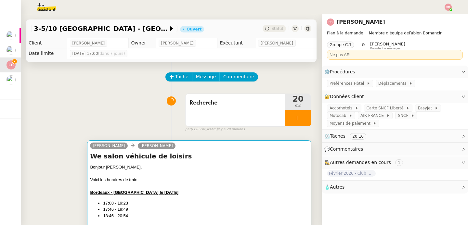
click at [222, 178] on div "Voici les horaires de train." at bounding box center [199, 180] width 218 height 7
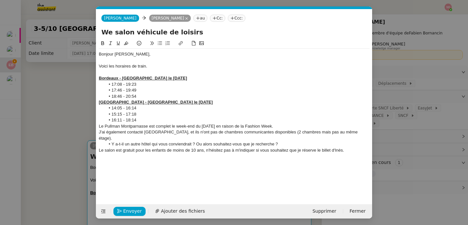
scroll to position [0, 14]
click at [188, 131] on div "J'ai également contacté [GEOGRAPHIC_DATA], et ils n'ont pas de chambres communi…" at bounding box center [234, 135] width 271 height 12
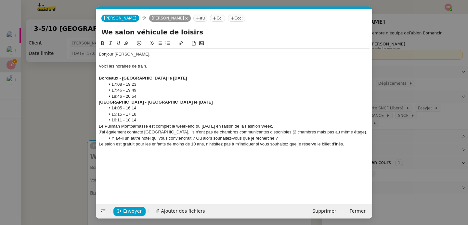
click at [353, 145] on div "Le salon est gratuit pour les enfants de moins de 10 ans, n'hésitez pas à m'ind…" at bounding box center [234, 144] width 271 height 6
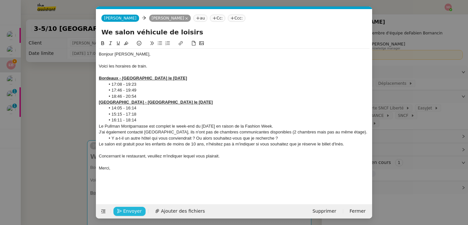
click at [116, 213] on button "Envoyer" at bounding box center [129, 211] width 32 height 9
click at [116, 213] on button "Confirmer l'envoi" at bounding box center [139, 211] width 53 height 9
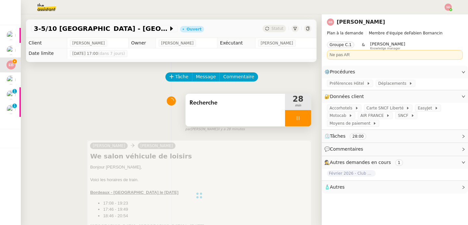
click at [294, 120] on div at bounding box center [298, 118] width 26 height 16
click at [302, 120] on icon at bounding box center [304, 118] width 5 height 5
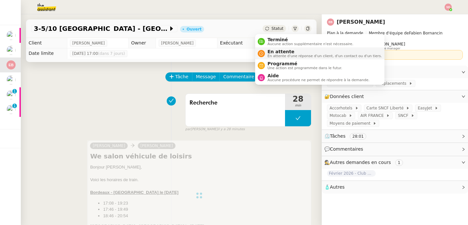
click at [260, 52] on icon at bounding box center [261, 54] width 4 height 4
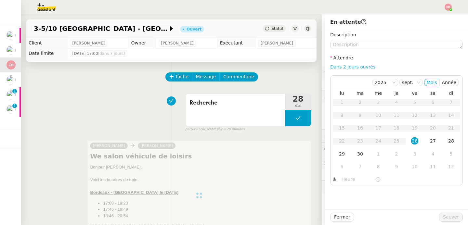
click at [348, 66] on link "Dans 2 jours ouvrés" at bounding box center [352, 66] width 45 height 5
type input "07:00"
click at [338, 154] on div "29" at bounding box center [341, 154] width 7 height 7
click at [448, 220] on span "Sauver" at bounding box center [451, 217] width 16 height 7
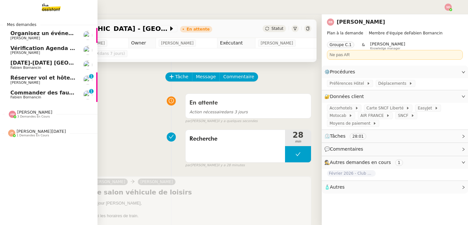
click at [26, 92] on span "Commander des fauteuils pour le bureau" at bounding box center [70, 93] width 120 height 6
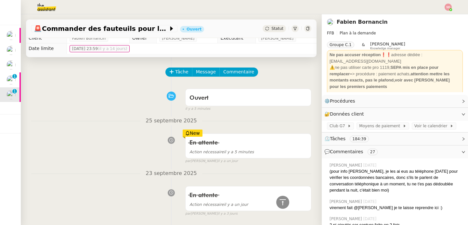
scroll to position [131, 0]
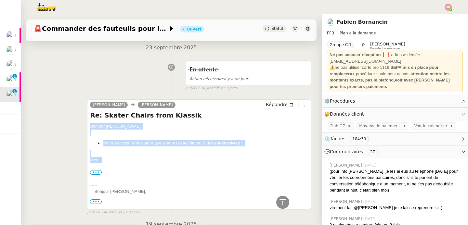
drag, startPoint x: 89, startPoint y: 126, endPoint x: 106, endPoint y: 162, distance: 39.3
copy div "Bonjour [PERSON_NAME], Pourriez-vous m'indiquer à quelle adresse les fauteuils …"
click at [270, 101] on button "Répondre" at bounding box center [280, 104] width 32 height 7
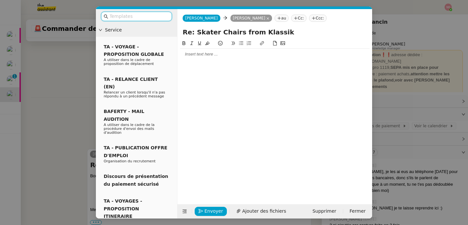
scroll to position [180, 0]
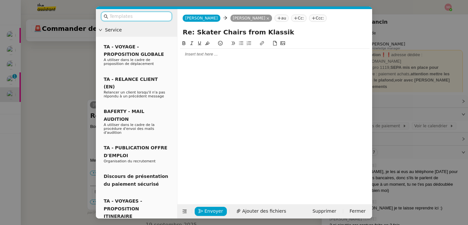
click at [213, 60] on div at bounding box center [275, 117] width 190 height 155
click at [212, 56] on div at bounding box center [275, 54] width 190 height 6
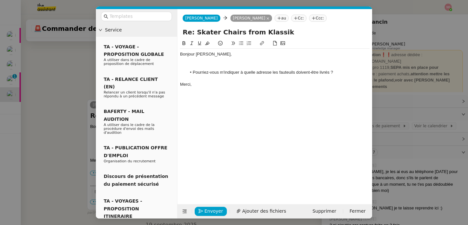
click at [209, 66] on div at bounding box center [275, 66] width 190 height 6
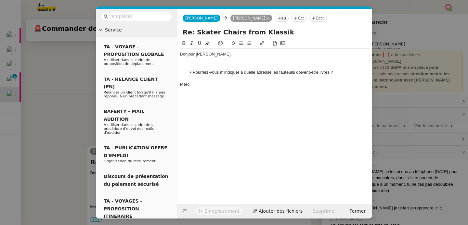
scroll to position [227, 0]
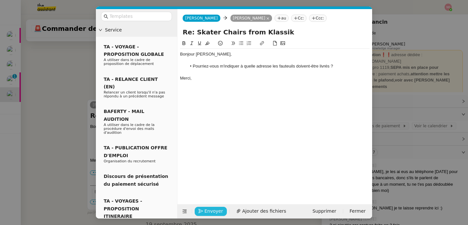
click at [204, 210] on span "Envoyer" at bounding box center [213, 211] width 19 height 7
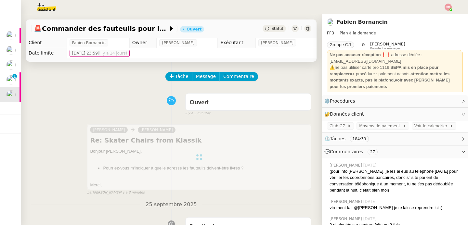
scroll to position [0, 0]
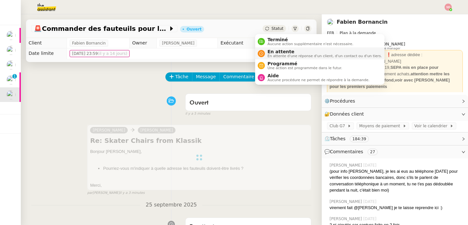
click at [267, 54] on div "En attente En attente d'une réponse d'un client, d'un contact ou d'un tiers." at bounding box center [323, 53] width 117 height 9
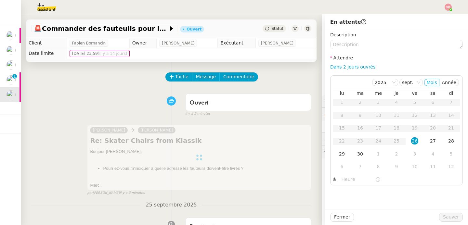
click at [359, 70] on div "Dans 2 jours ouvrés" at bounding box center [396, 66] width 133 height 7
click at [362, 65] on link "Dans 2 jours ouvrés" at bounding box center [352, 66] width 45 height 5
type input "07:00"
click at [448, 217] on span "Sauver" at bounding box center [451, 217] width 16 height 7
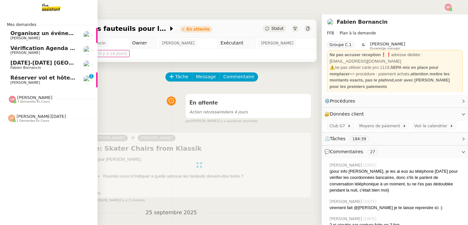
click at [10, 84] on span "[PERSON_NAME]" at bounding box center [25, 83] width 30 height 4
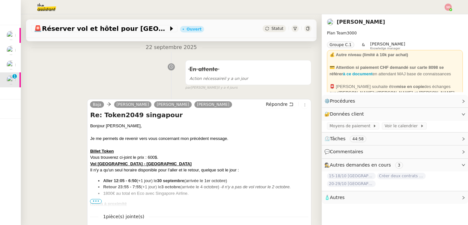
scroll to position [162, 0]
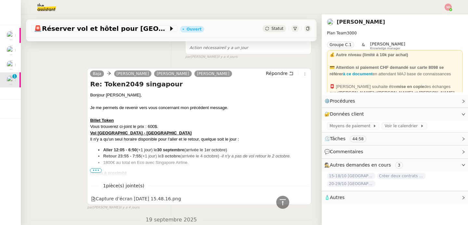
click at [98, 169] on span "•••" at bounding box center [96, 170] width 12 height 5
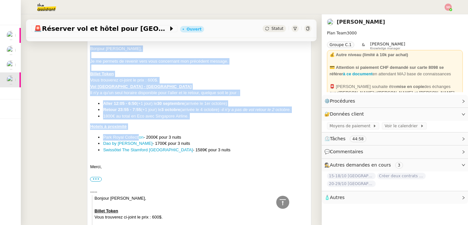
scroll to position [209, 0]
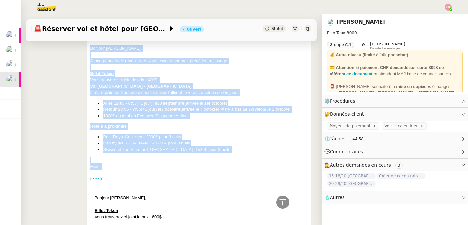
drag, startPoint x: 88, startPoint y: 95, endPoint x: 133, endPoint y: 166, distance: 83.7
click at [133, 166] on div "Baja [PERSON_NAME] [PERSON_NAME] [PERSON_NAME] Répondre Re: Token2049 [DEMOGRAP…" at bounding box center [199, 212] width 224 height 383
copy div "Bonjour ﻿[PERSON_NAME], Je me permets de revenir vers vous concernant mon précé…"
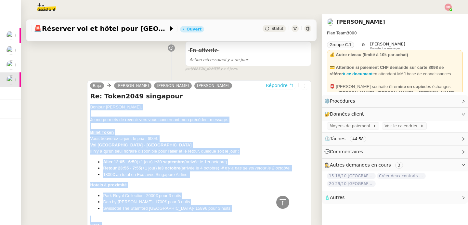
click at [289, 87] on icon at bounding box center [291, 85] width 5 height 5
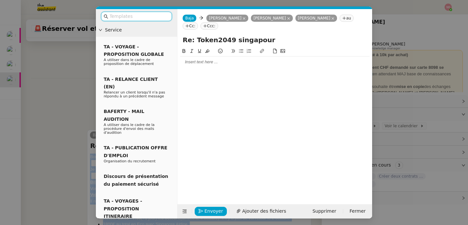
scroll to position [200, 0]
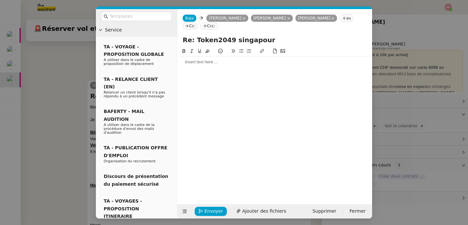
click at [210, 62] on div at bounding box center [275, 62] width 190 height 6
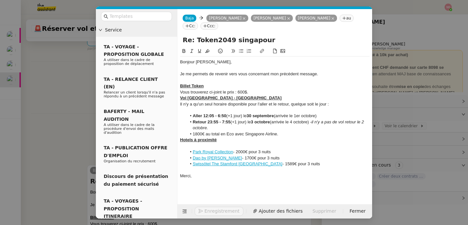
scroll to position [285, 0]
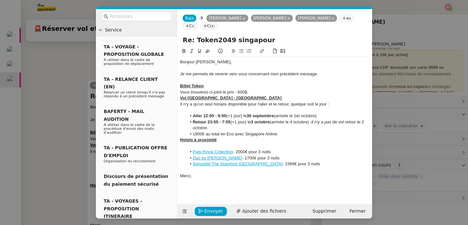
click at [202, 108] on div at bounding box center [275, 110] width 190 height 6
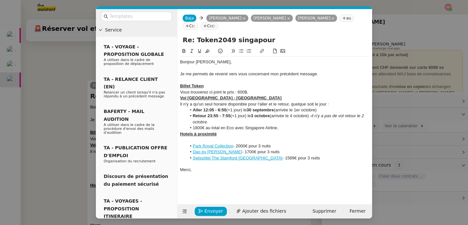
click at [204, 139] on div at bounding box center [275, 140] width 190 height 6
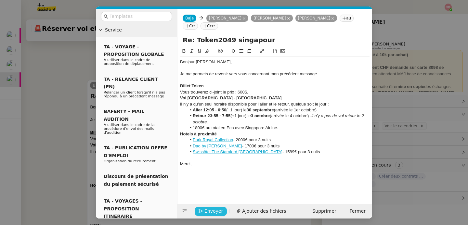
click at [216, 211] on span "Envoyer" at bounding box center [213, 211] width 19 height 7
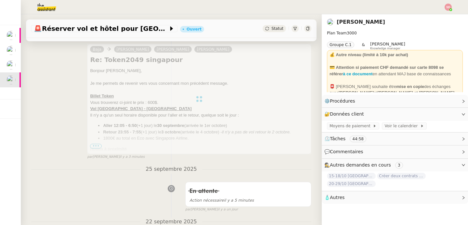
scroll to position [0, 0]
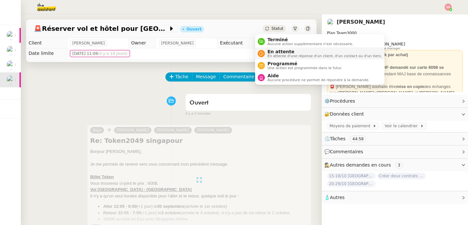
click at [262, 54] on icon at bounding box center [261, 54] width 4 height 4
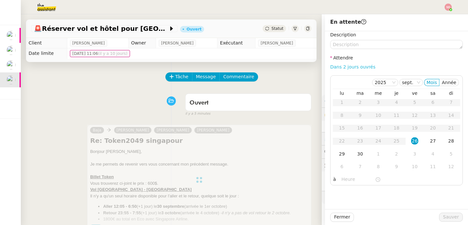
click at [351, 66] on link "Dans 2 jours ouvrés" at bounding box center [352, 66] width 45 height 5
type input "07:00"
click at [340, 154] on div "29" at bounding box center [341, 154] width 7 height 7
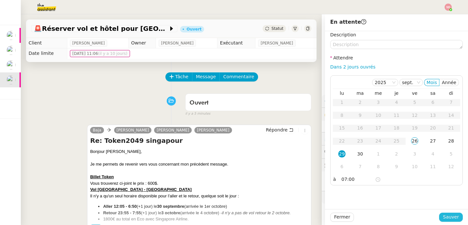
click at [443, 215] on span "Sauver" at bounding box center [451, 217] width 16 height 7
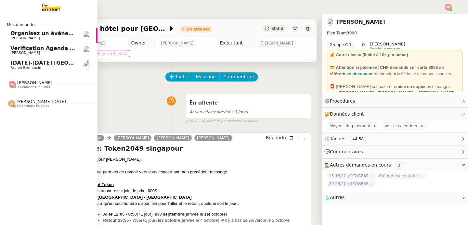
click at [30, 63] on span "[DATE]-[DATE] [GEOGRAPHIC_DATA]" at bounding box center [62, 63] width 104 height 6
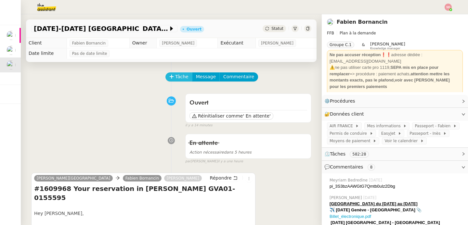
click at [175, 74] on span "Tâche" at bounding box center [181, 76] width 13 height 7
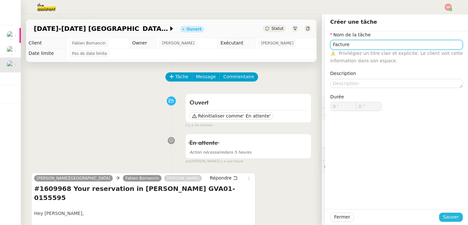
type input "Facture"
click at [443, 216] on span "Sauver" at bounding box center [451, 217] width 16 height 7
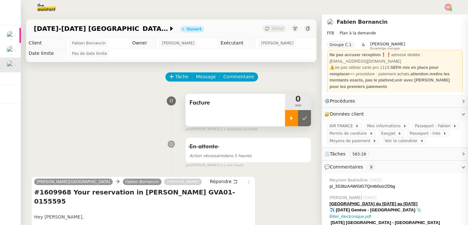
click at [285, 124] on div at bounding box center [291, 118] width 13 height 16
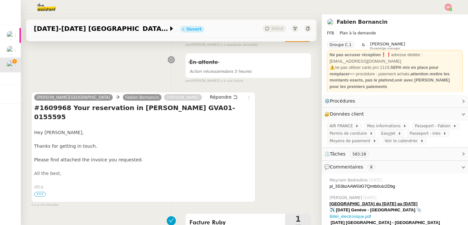
scroll to position [118, 0]
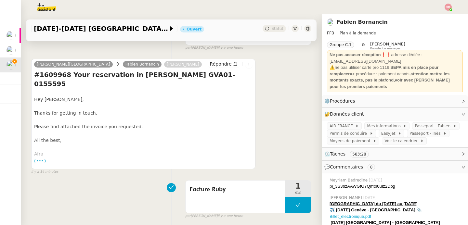
click at [44, 160] on span "•••" at bounding box center [40, 161] width 12 height 5
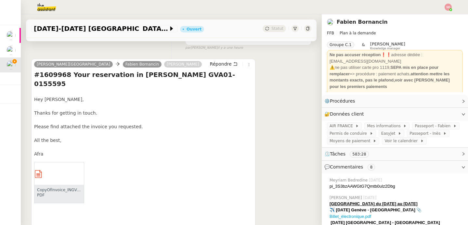
click at [54, 188] on div "CopyOfInvoice_INGVA10123088_20250925090521" at bounding box center [59, 190] width 44 height 5
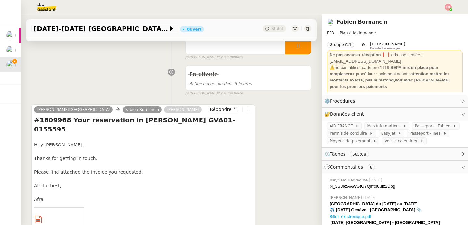
scroll to position [0, 0]
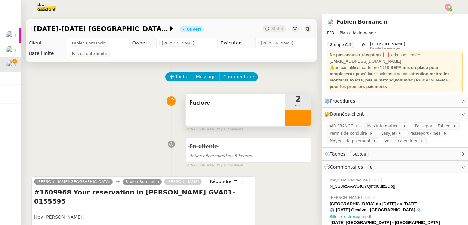
click at [296, 117] on div at bounding box center [298, 118] width 26 height 16
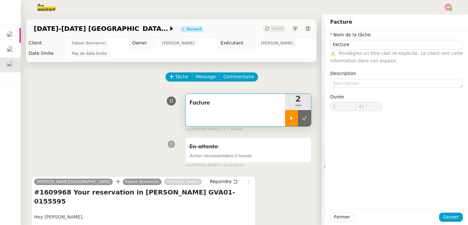
type input "Facture"
type input "2 '"
type input "41 ""
click at [302, 117] on icon at bounding box center [304, 118] width 5 height 5
type input "Facture"
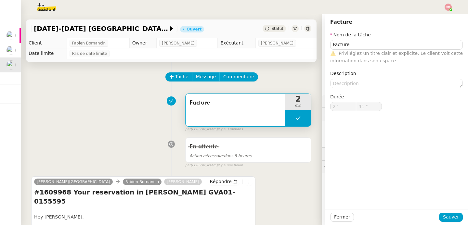
type input "2 '"
type input "41 ""
type input "Facture"
type input "2 '"
type input "41 ""
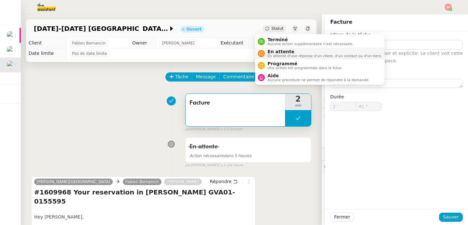
click at [268, 50] on span "En attente" at bounding box center [325, 51] width 114 height 5
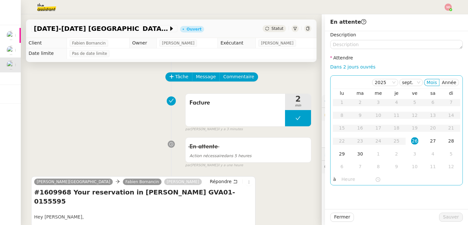
click at [342, 177] on input "text" at bounding box center [358, 179] width 33 height 7
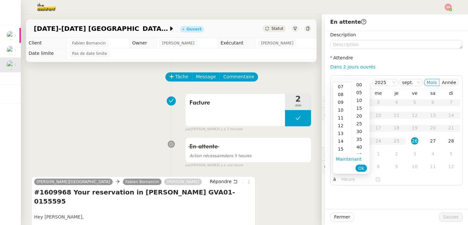
scroll to position [69, 0]
click at [342, 142] on div "16" at bounding box center [342, 141] width 18 height 8
click at [355, 85] on div "00" at bounding box center [361, 85] width 18 height 8
type input "16:00"
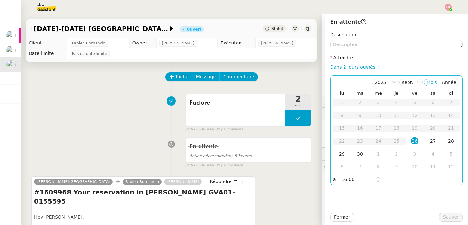
click at [411, 141] on div "26" at bounding box center [414, 141] width 7 height 7
click at [450, 219] on span "Sauver" at bounding box center [451, 217] width 16 height 7
